Goal: Information Seeking & Learning: Learn about a topic

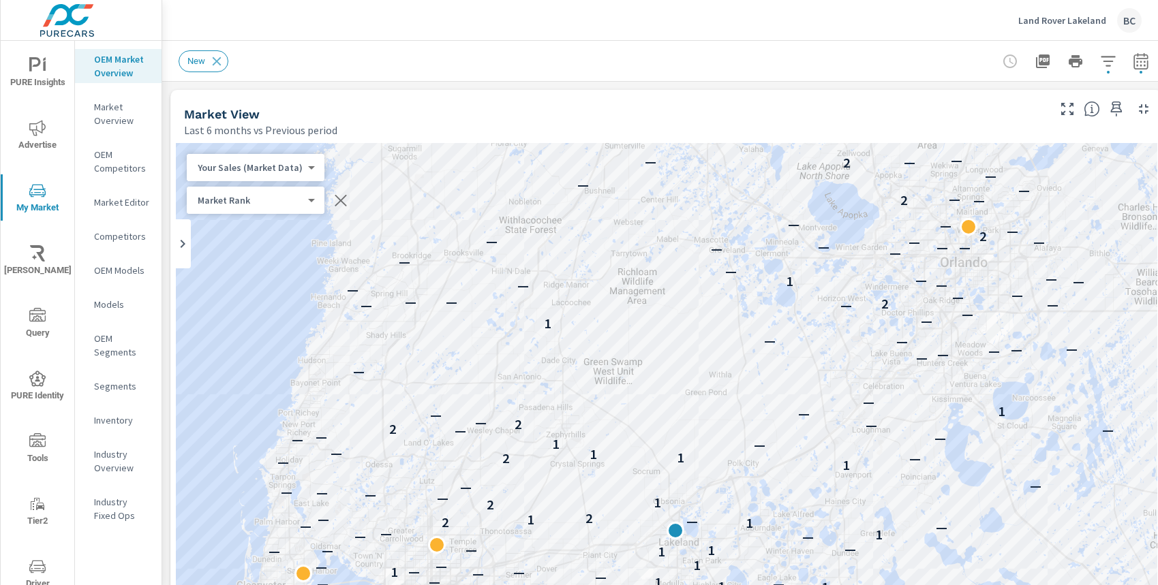
scroll to position [1, 0]
click at [881, 119] on div "Market View" at bounding box center [614, 114] width 861 height 16
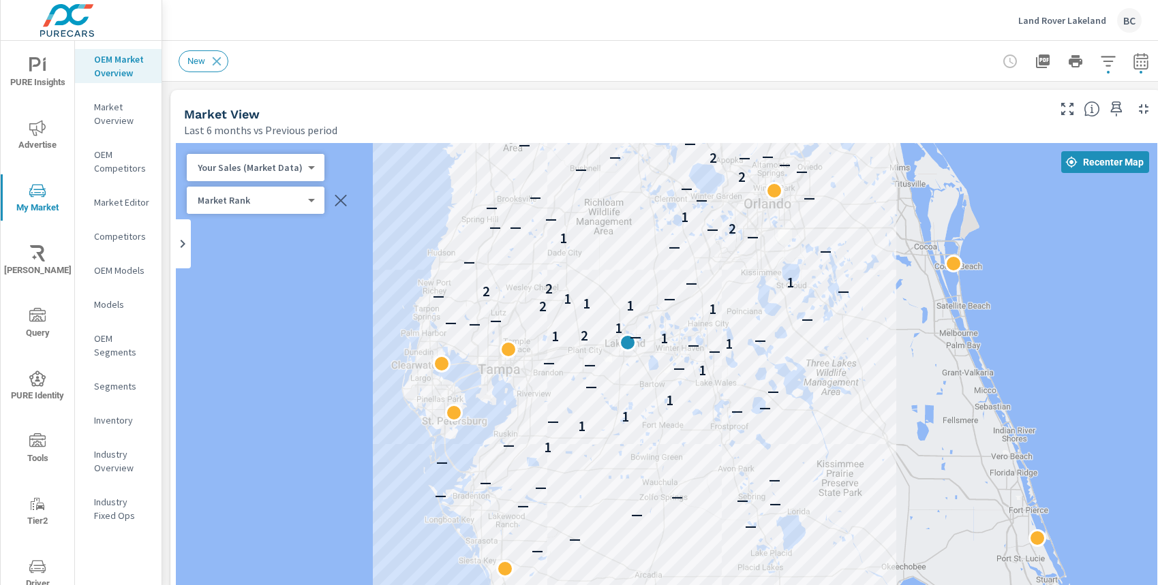
drag, startPoint x: 896, startPoint y: 376, endPoint x: 746, endPoint y: 290, distance: 173.7
click at [746, 290] on div "— — — — — — — — — — — — — 1 — 1 — 1 — — 1 — — 1 — — — — — 1 — 1 — 1 2 1 — — — —…" at bounding box center [666, 522] width 981 height 758
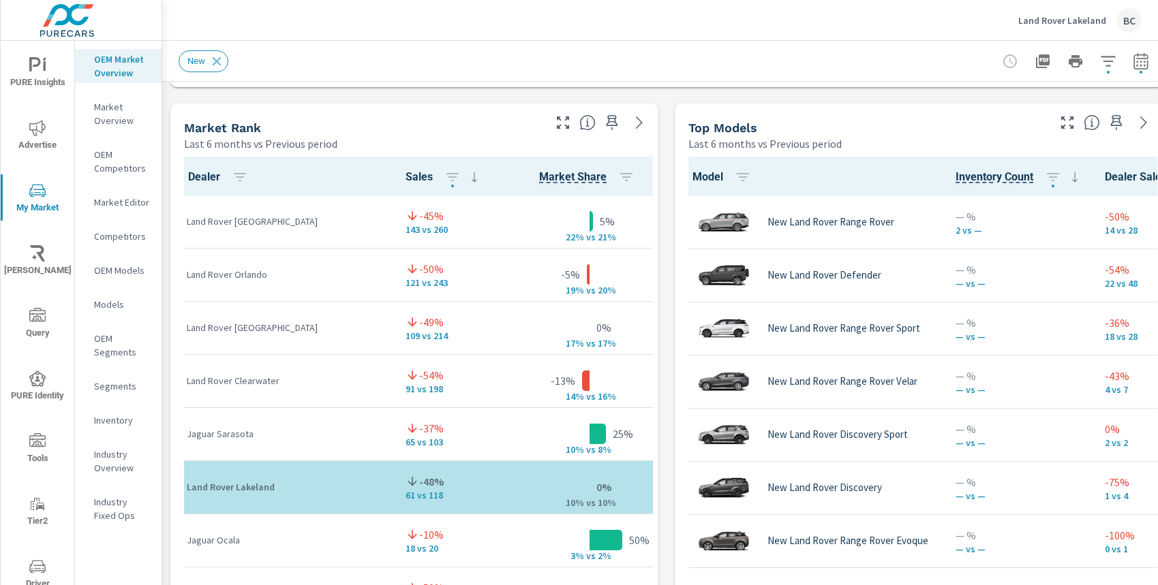
scroll to position [886, 0]
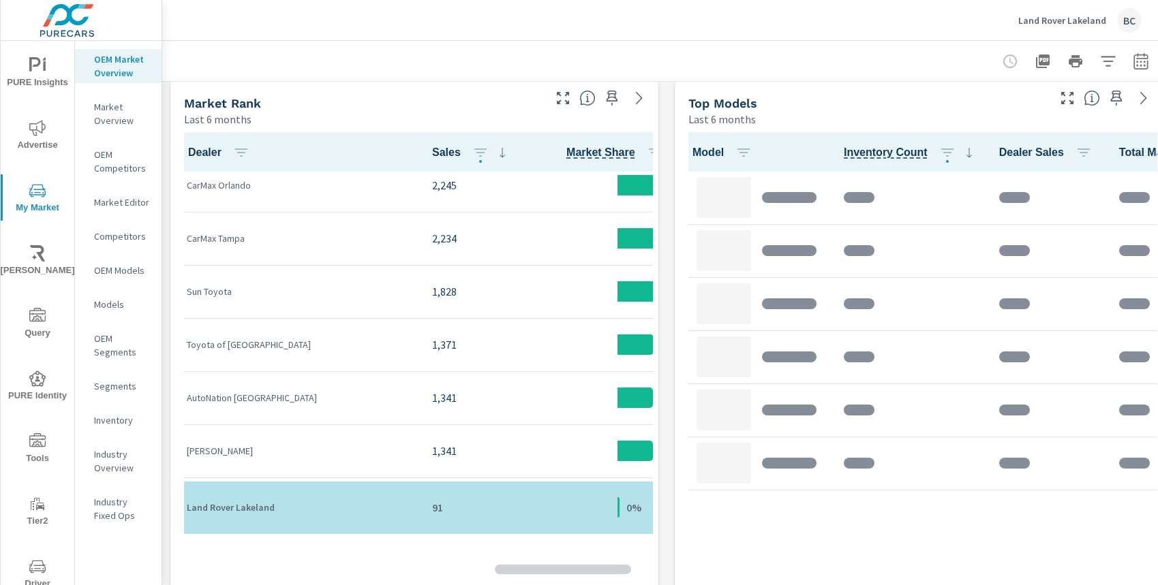
scroll to position [39, 0]
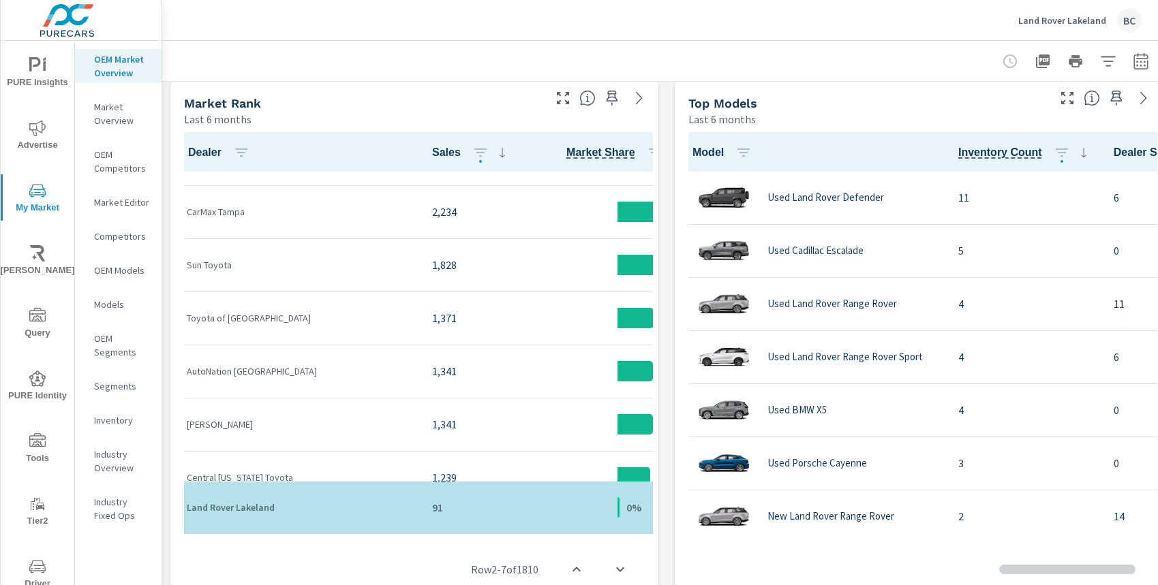
scroll to position [1, 0]
drag, startPoint x: 478, startPoint y: 529, endPoint x: 547, endPoint y: 531, distance: 68.2
click at [547, 531] on div "Row 2 - 7 of 1810" at bounding box center [414, 570] width 477 height 82
click at [457, 535] on div "Row 2 - 7 of 1810" at bounding box center [414, 570] width 477 height 82
drag, startPoint x: 450, startPoint y: 530, endPoint x: 483, endPoint y: 531, distance: 33.4
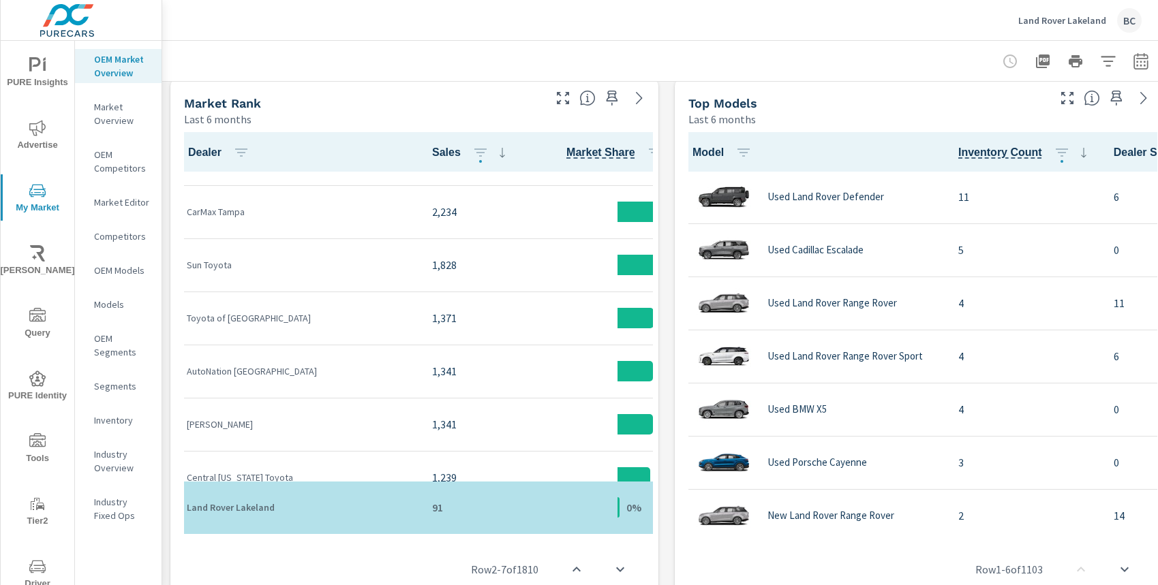
click at [483, 531] on div "Row 2 - 7 of 1810" at bounding box center [414, 570] width 477 height 82
click at [446, 533] on div "Row 2 - 7 of 1810" at bounding box center [414, 570] width 477 height 82
click at [437, 524] on div "Dealer Sales Market Share Market Rank CarMax Orlando 2,245 2% 1 CarMax Tampa 2,…" at bounding box center [414, 333] width 477 height 402
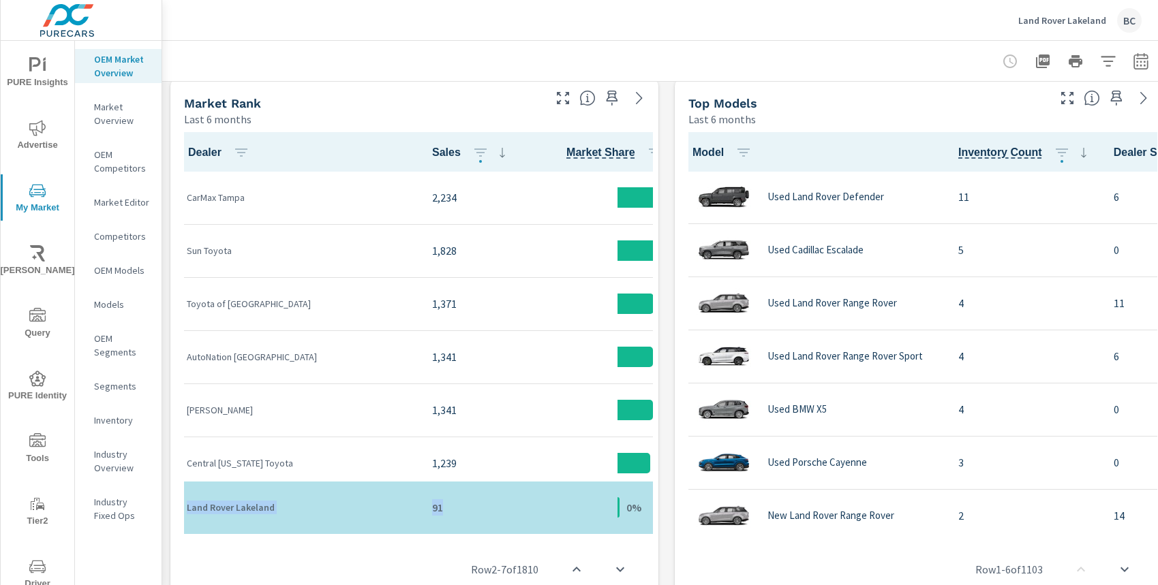
drag, startPoint x: 437, startPoint y: 531, endPoint x: 491, endPoint y: 534, distance: 53.9
click at [491, 534] on div "Row 2 - 7 of 1810" at bounding box center [414, 570] width 477 height 82
click at [491, 533] on div "Row 2 - 7 of 1810" at bounding box center [414, 570] width 477 height 82
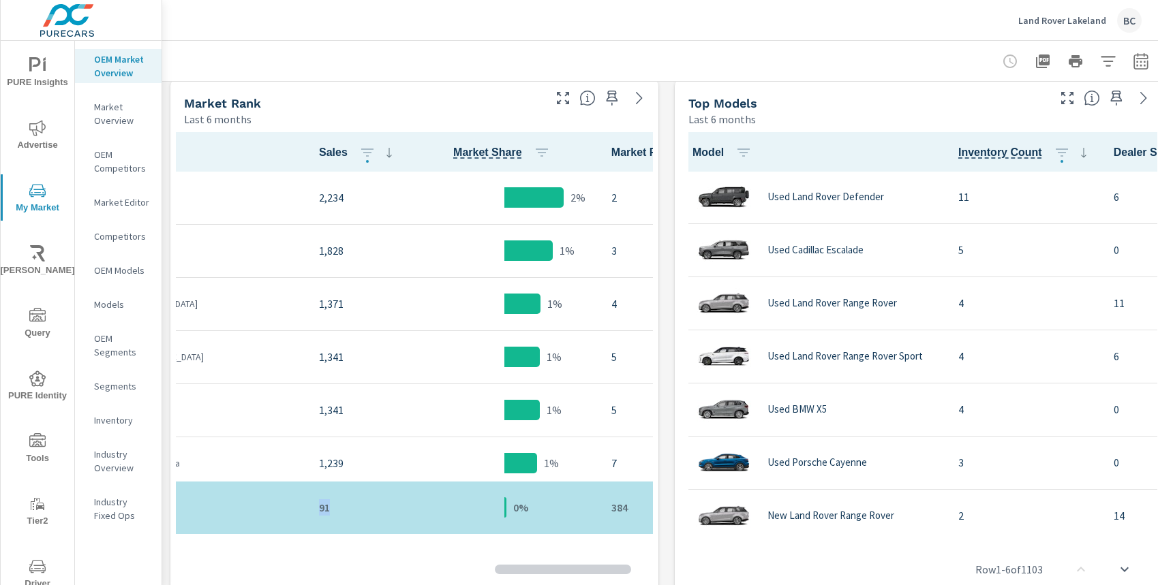
scroll to position [53, 114]
drag, startPoint x: 484, startPoint y: 528, endPoint x: 570, endPoint y: 540, distance: 86.7
click at [570, 540] on div "Row 2 - 7 of 1810" at bounding box center [414, 570] width 477 height 82
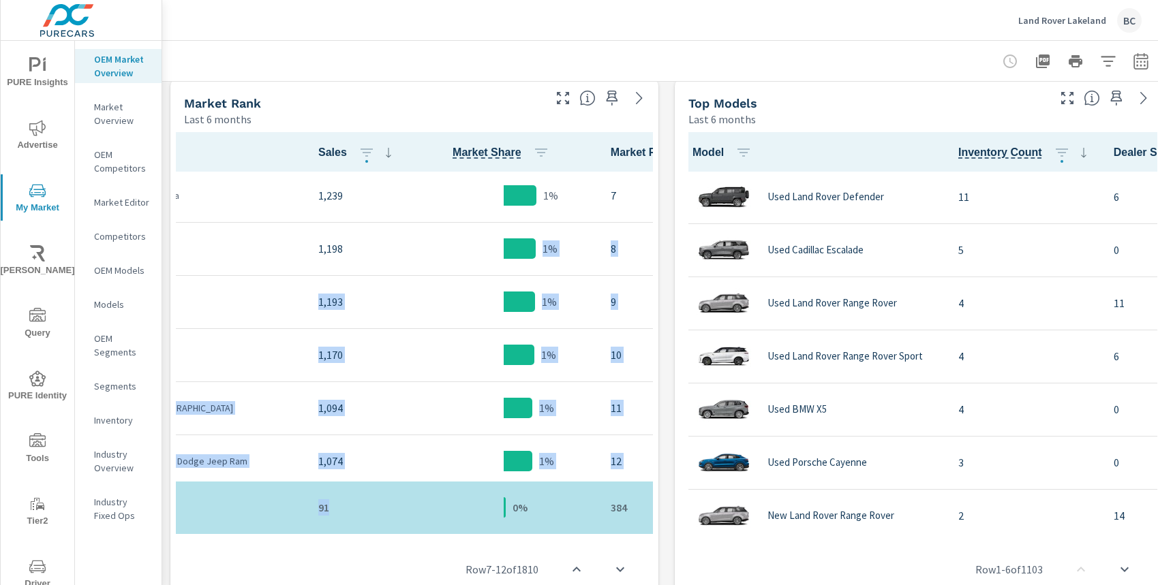
scroll to position [82, 114]
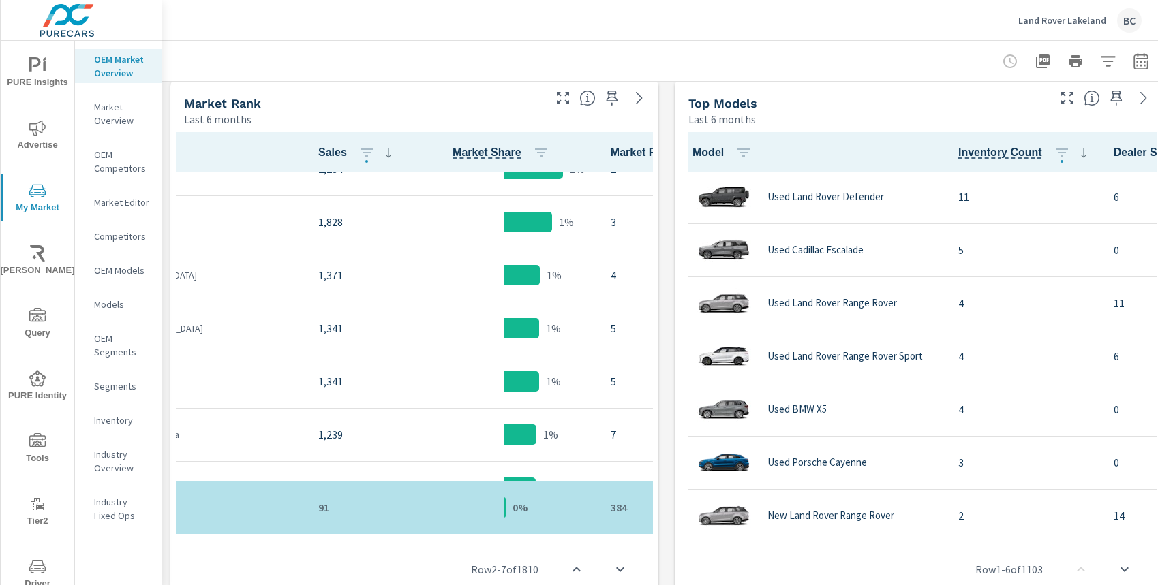
click at [673, 323] on div "Market View Last 6 months 8 4 3 8 6 14 8 3 4 65 8 — — — 9 4 4 — — — — — 6 — — 8…" at bounding box center [666, 294] width 1009 height 1788
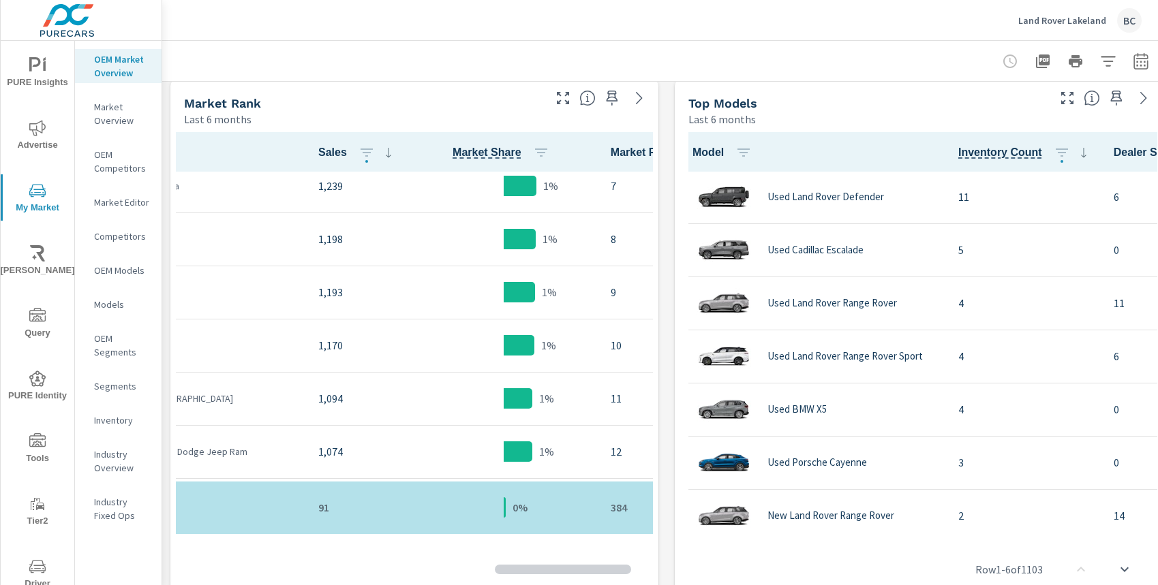
scroll to position [331, 114]
drag, startPoint x: 588, startPoint y: 529, endPoint x: 463, endPoint y: 526, distance: 124.8
click at [463, 526] on div "Dealer Sales Market Share Market Rank CarMax Orlando 2,245 2% 1 CarMax Tampa 2,…" at bounding box center [414, 374] width 477 height 484
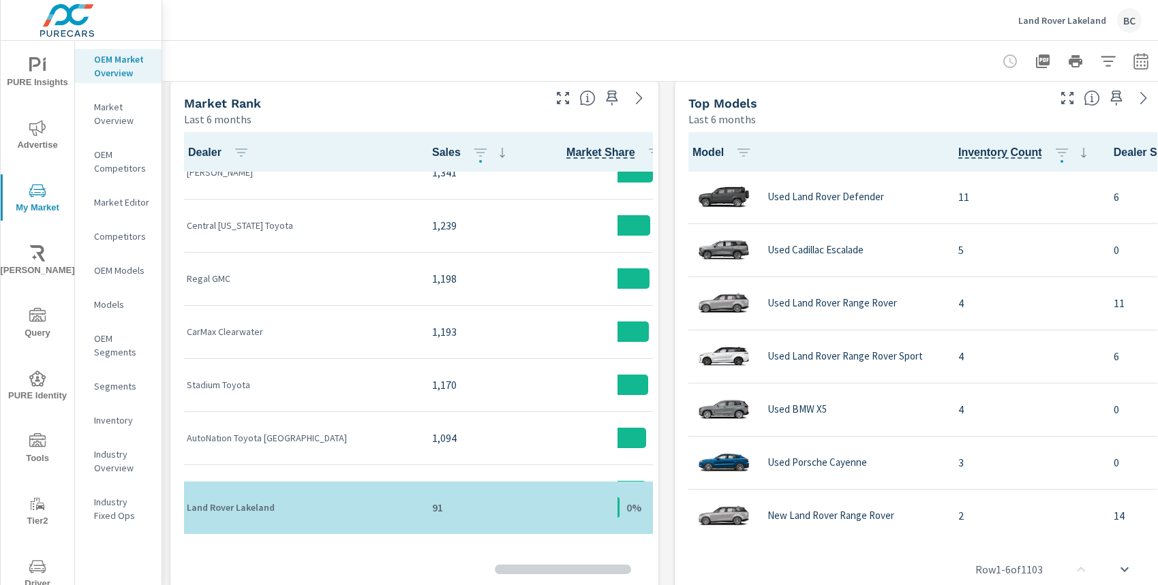
scroll to position [289, 0]
click at [570, 109] on div "Market Rank Last 6 months" at bounding box center [414, 103] width 488 height 48
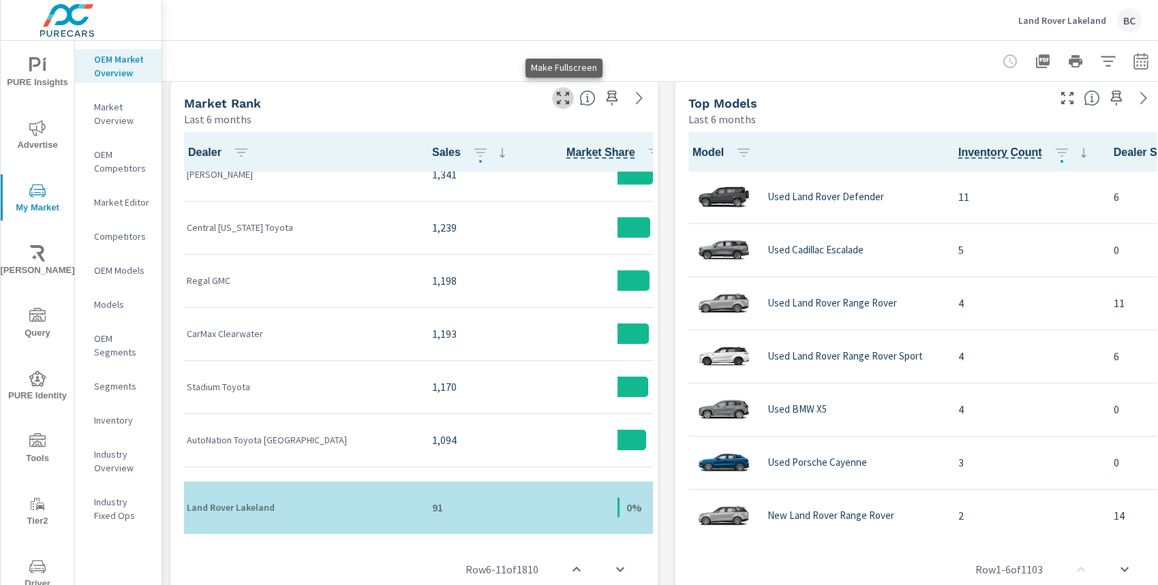
click at [565, 100] on icon "button" at bounding box center [563, 98] width 12 height 12
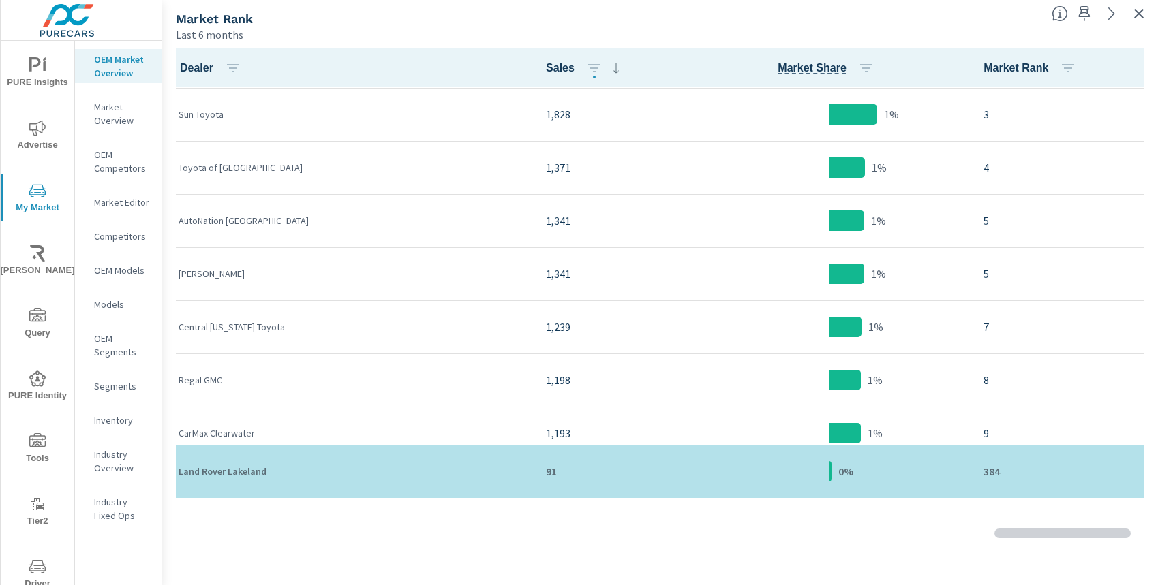
scroll to position [13, 0]
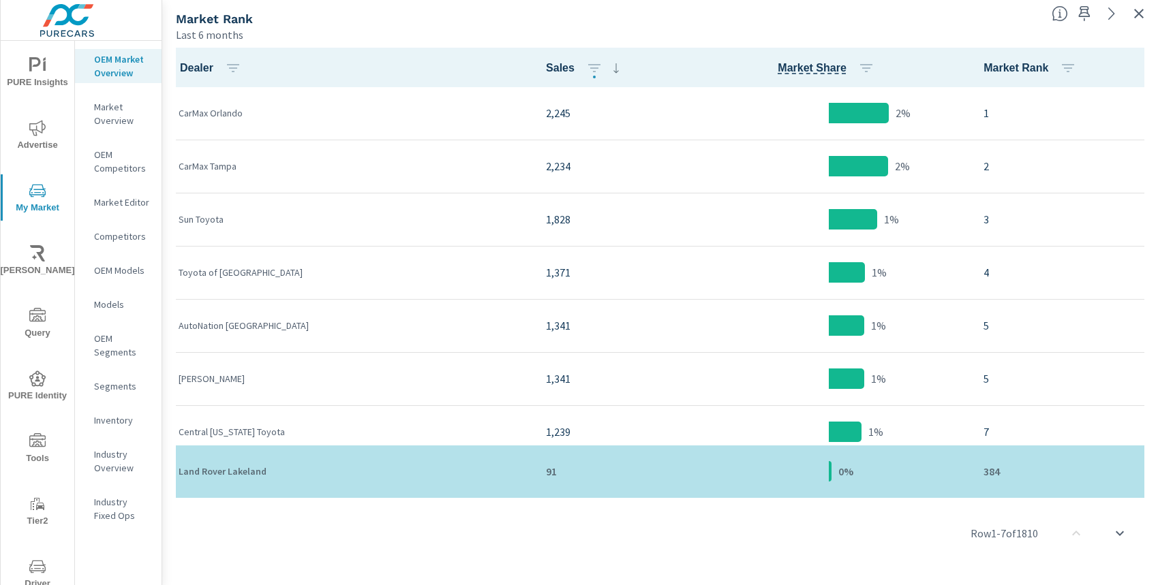
click at [119, 118] on p "Market Overview" at bounding box center [122, 113] width 57 height 27
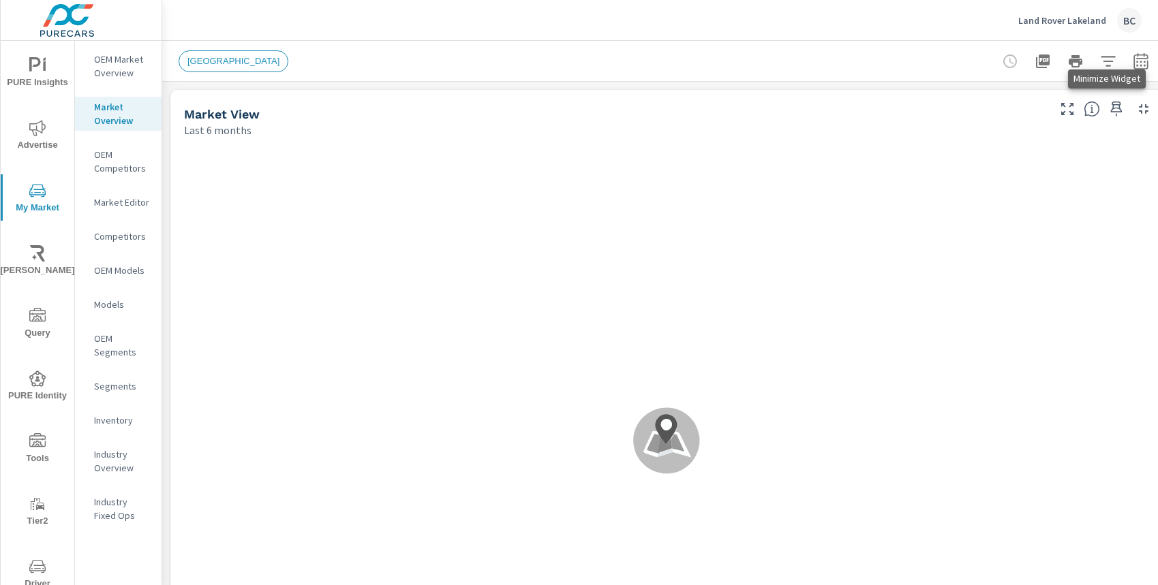
scroll to position [1, 0]
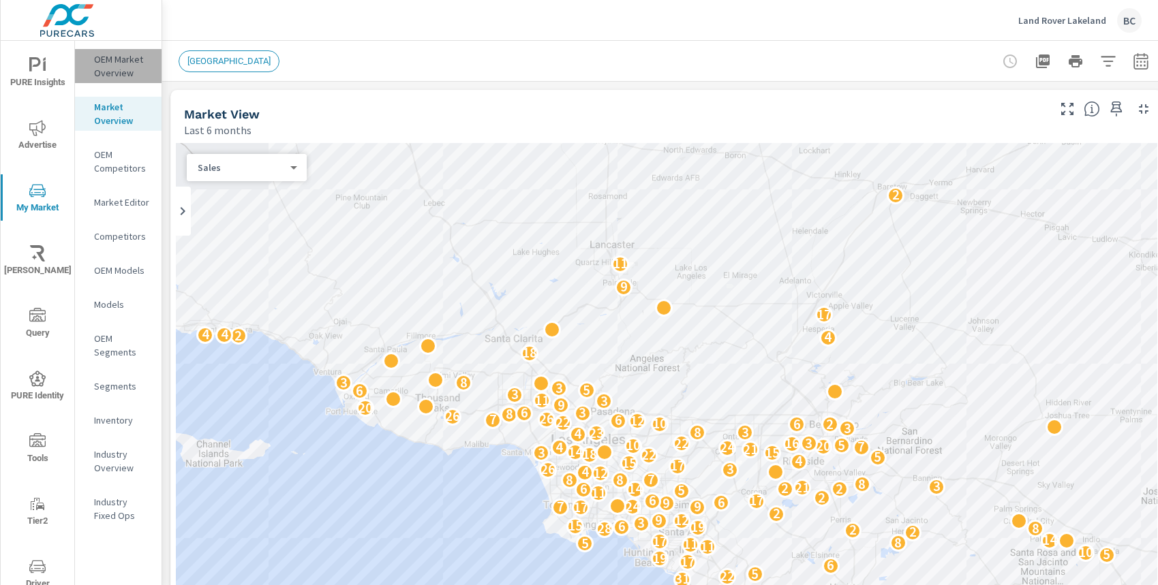
click at [123, 67] on p "OEM Market Overview" at bounding box center [122, 65] width 57 height 27
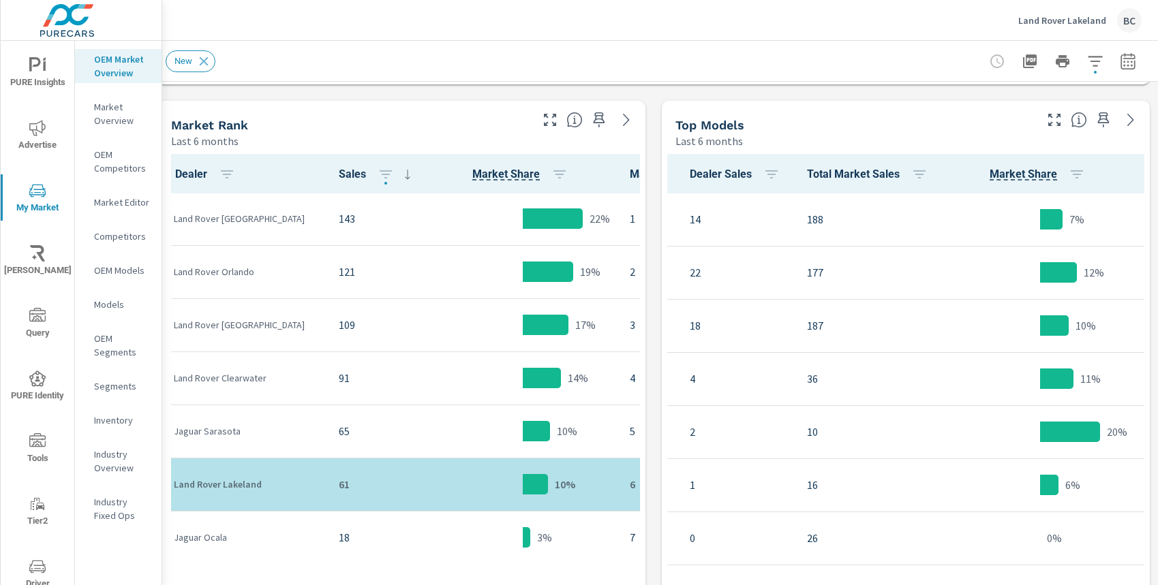
scroll to position [660, 0]
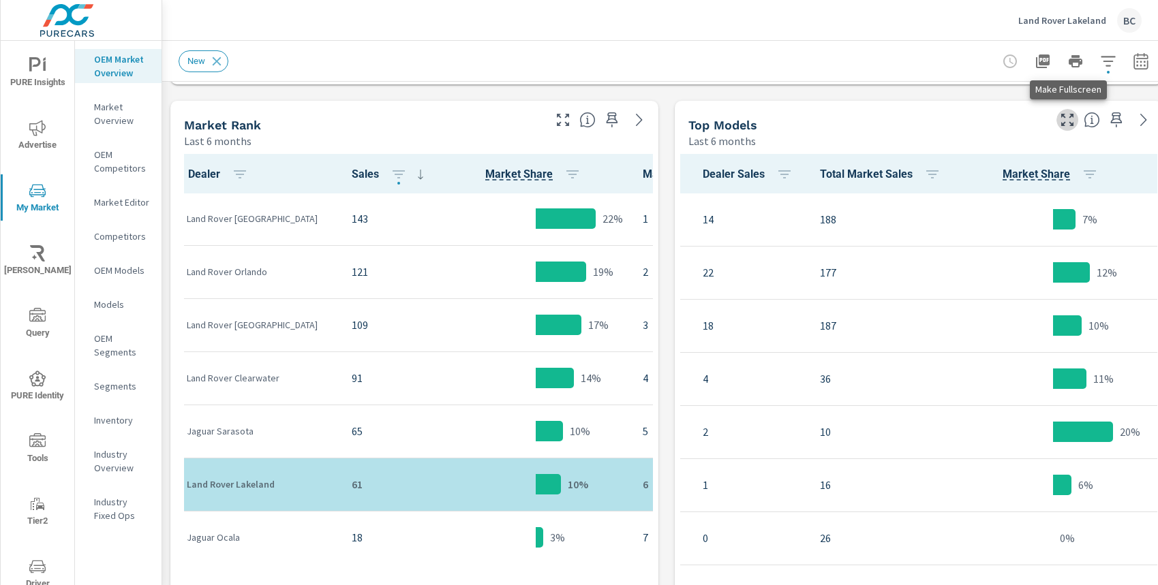
click at [1068, 117] on icon "button" at bounding box center [1067, 120] width 16 height 16
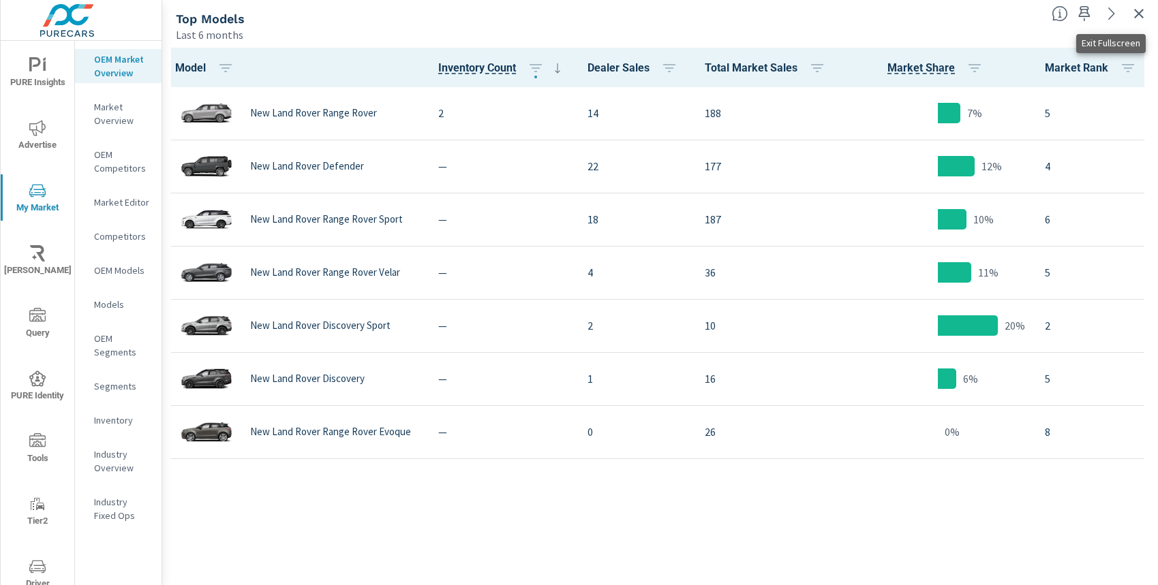
click at [1137, 12] on icon "button" at bounding box center [1139, 14] width 10 height 10
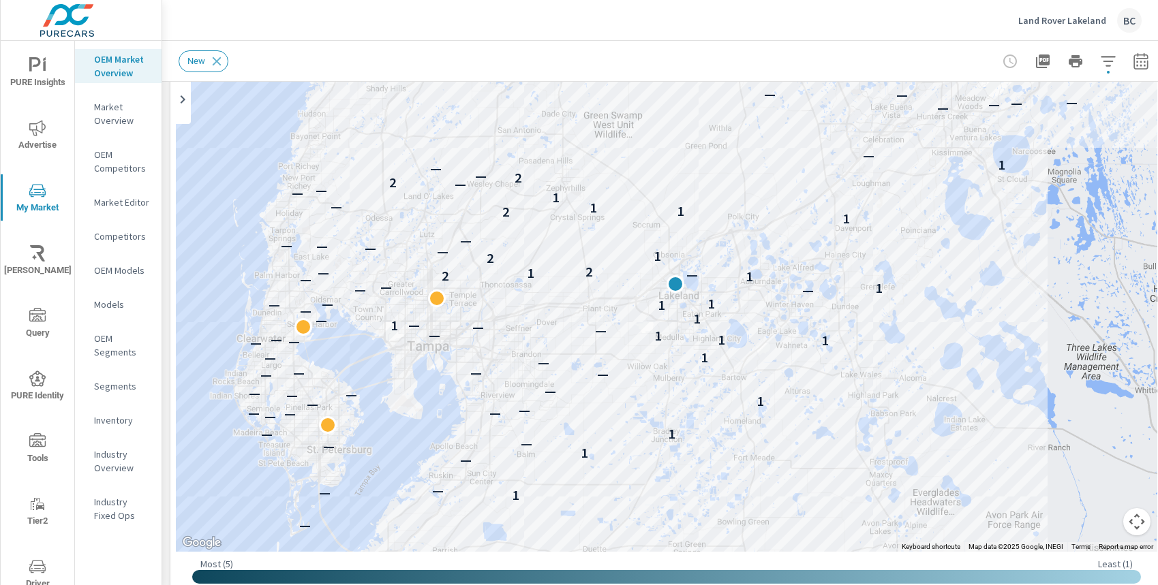
scroll to position [138, 0]
